Goal: Entertainment & Leisure: Consume media (video, audio)

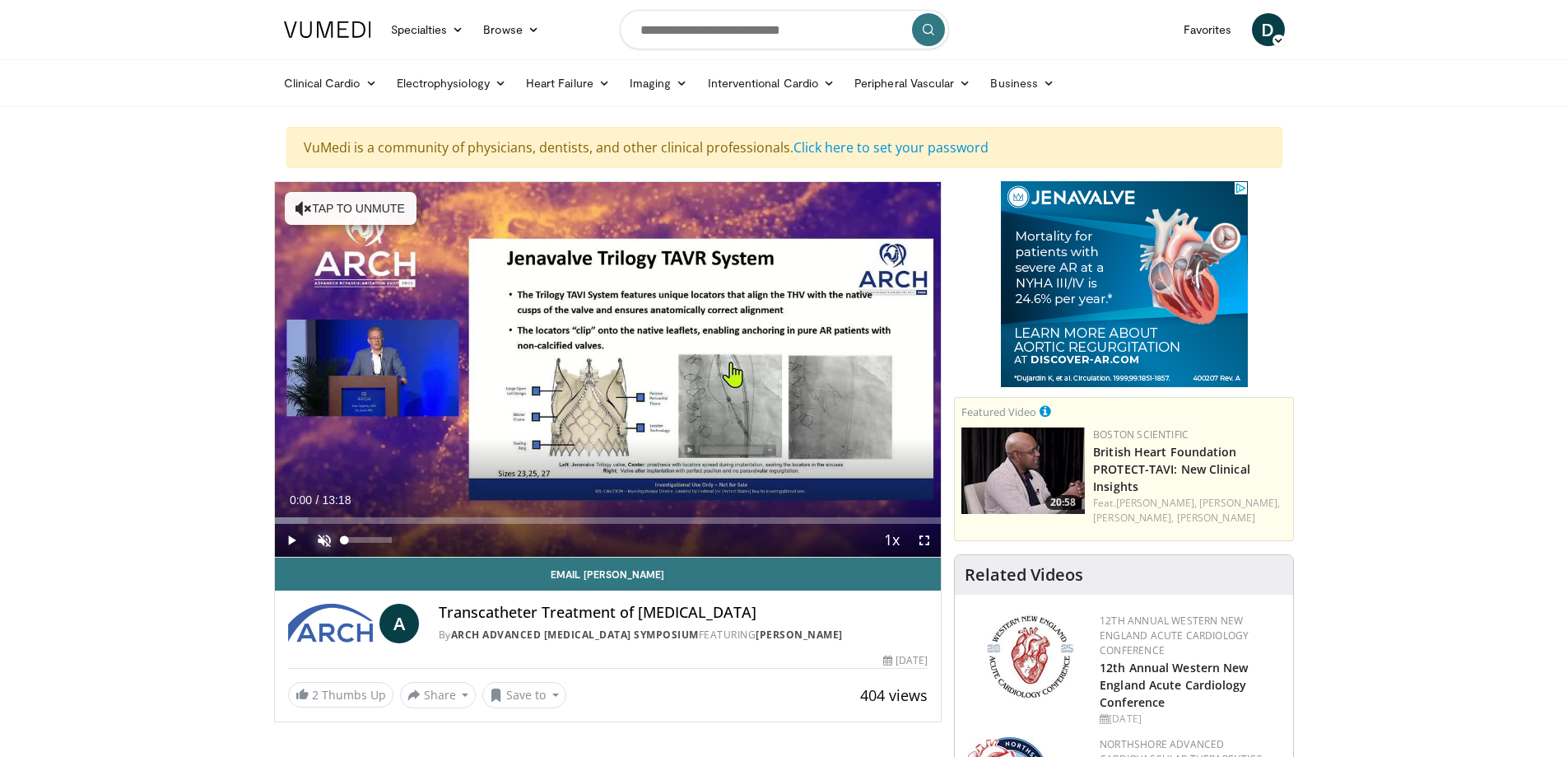
click at [320, 540] on span "Video Player" at bounding box center [324, 540] width 33 height 33
click at [291, 538] on span "Video Player" at bounding box center [291, 540] width 33 height 33
click at [291, 536] on span "Video Player" at bounding box center [291, 540] width 33 height 33
